Goal: Task Accomplishment & Management: Manage account settings

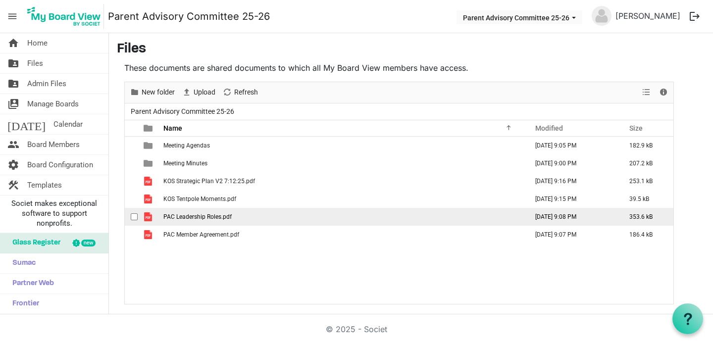
click at [133, 216] on span "checkbox" at bounding box center [134, 216] width 7 height 7
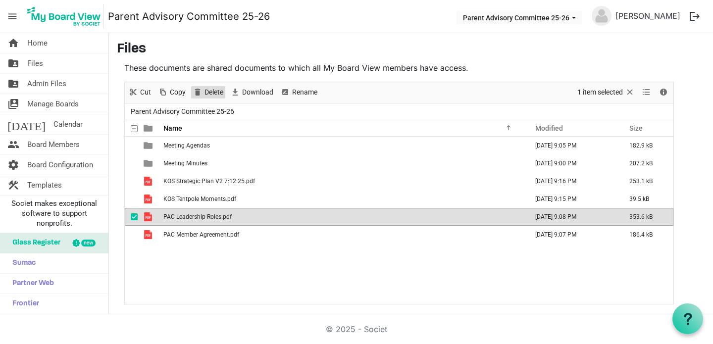
click at [203, 95] on span "Delete" at bounding box center [213, 92] width 21 height 12
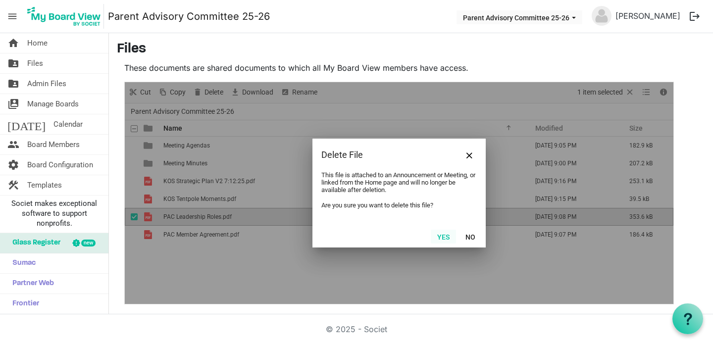
click at [444, 238] on button "Yes" at bounding box center [443, 237] width 25 height 14
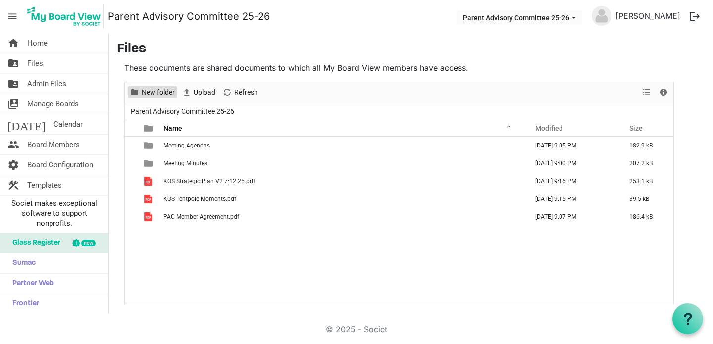
click at [155, 93] on span "New folder" at bounding box center [158, 92] width 35 height 12
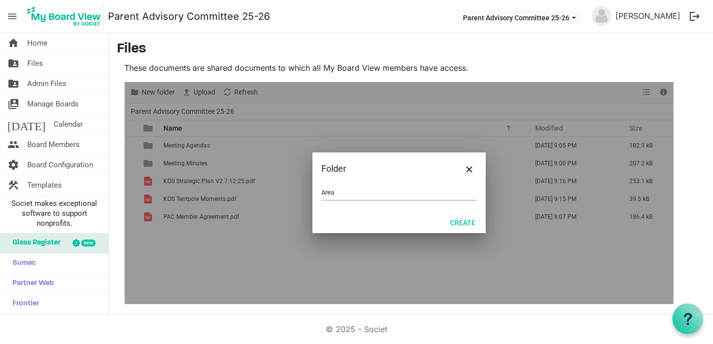
click at [351, 200] on span "Area" at bounding box center [398, 192] width 155 height 15
click at [351, 197] on input "Area" at bounding box center [398, 192] width 155 height 15
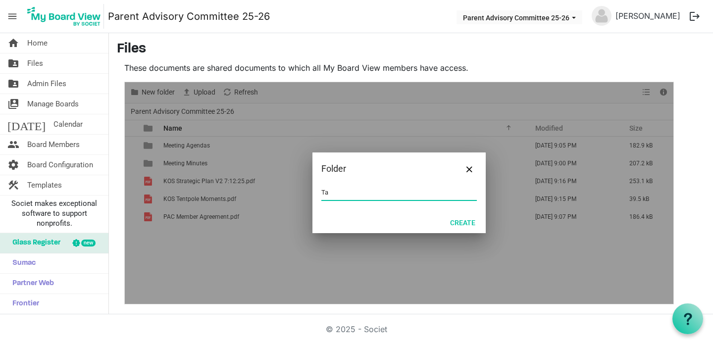
type input "T"
click at [351, 197] on input "Areas" at bounding box center [398, 192] width 155 height 15
type input "N"
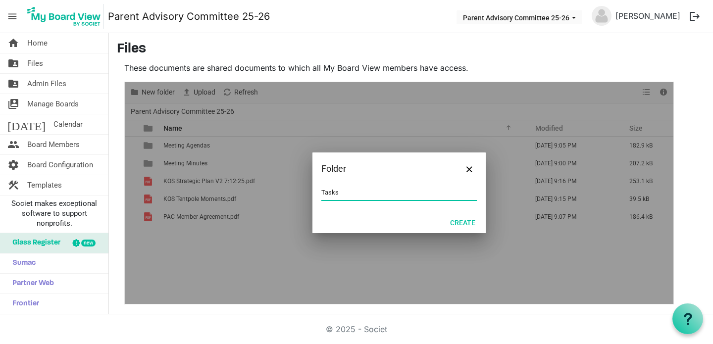
click at [403, 195] on input "Tasks" at bounding box center [398, 192] width 155 height 15
click at [403, 195] on input "Nee" at bounding box center [398, 192] width 155 height 15
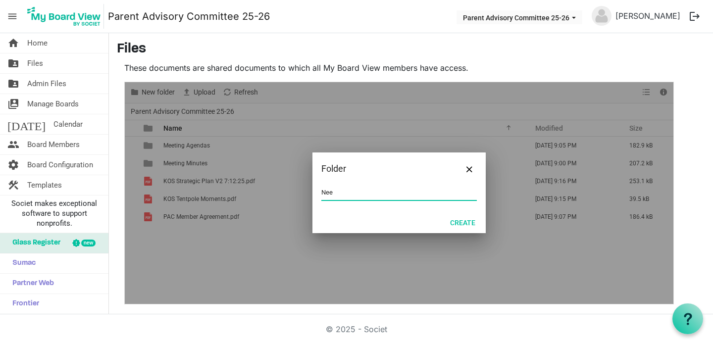
click at [403, 195] on input "Nee" at bounding box center [398, 192] width 155 height 15
click at [400, 188] on input "Roles" at bounding box center [398, 192] width 155 height 15
click at [400, 188] on input "Areas" at bounding box center [398, 192] width 155 height 15
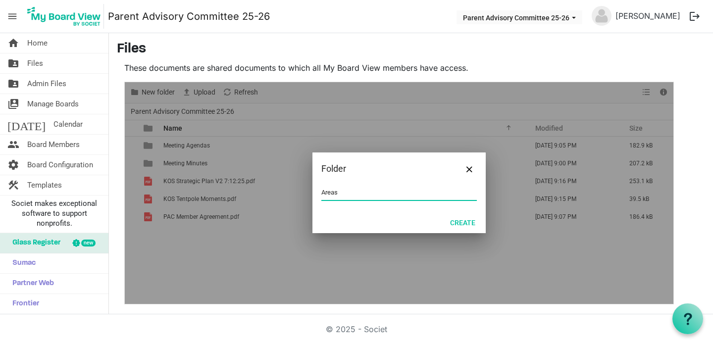
click at [400, 188] on input "Areas" at bounding box center [398, 192] width 155 height 15
type input "A"
click at [426, 193] on input "List of" at bounding box center [398, 192] width 155 height 15
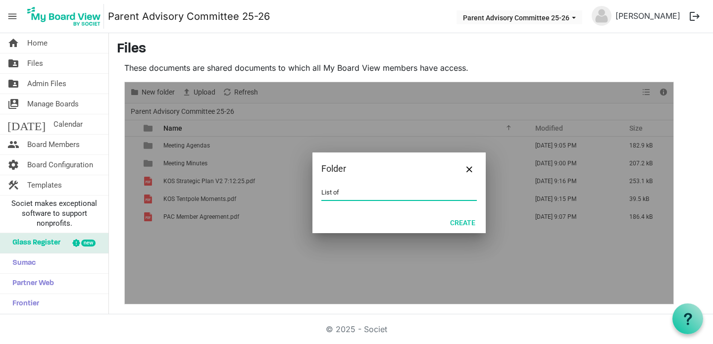
click at [426, 193] on input "List of" at bounding box center [398, 192] width 155 height 15
click at [347, 191] on input "W" at bounding box center [398, 192] width 155 height 15
type input "List of Needs"
